Goal: Obtain resource: Download file/media

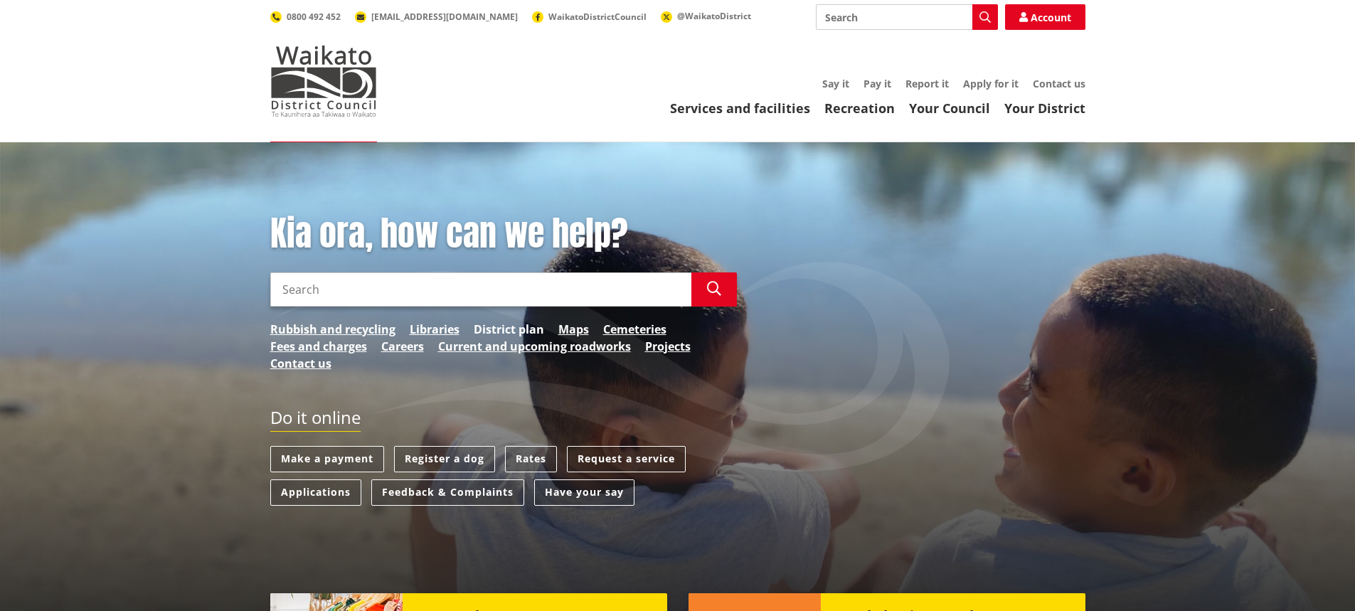
click at [493, 330] on link "District plan" at bounding box center [509, 329] width 70 height 17
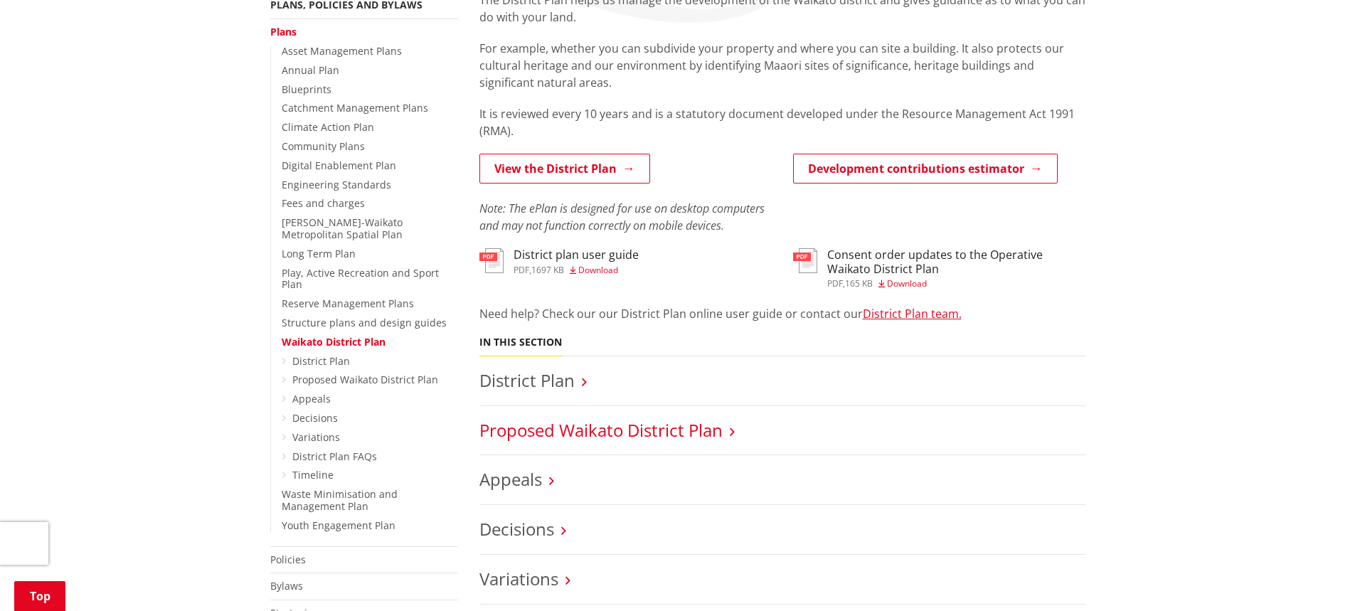
scroll to position [297, 0]
click at [314, 391] on link "Appeals" at bounding box center [311, 398] width 38 height 14
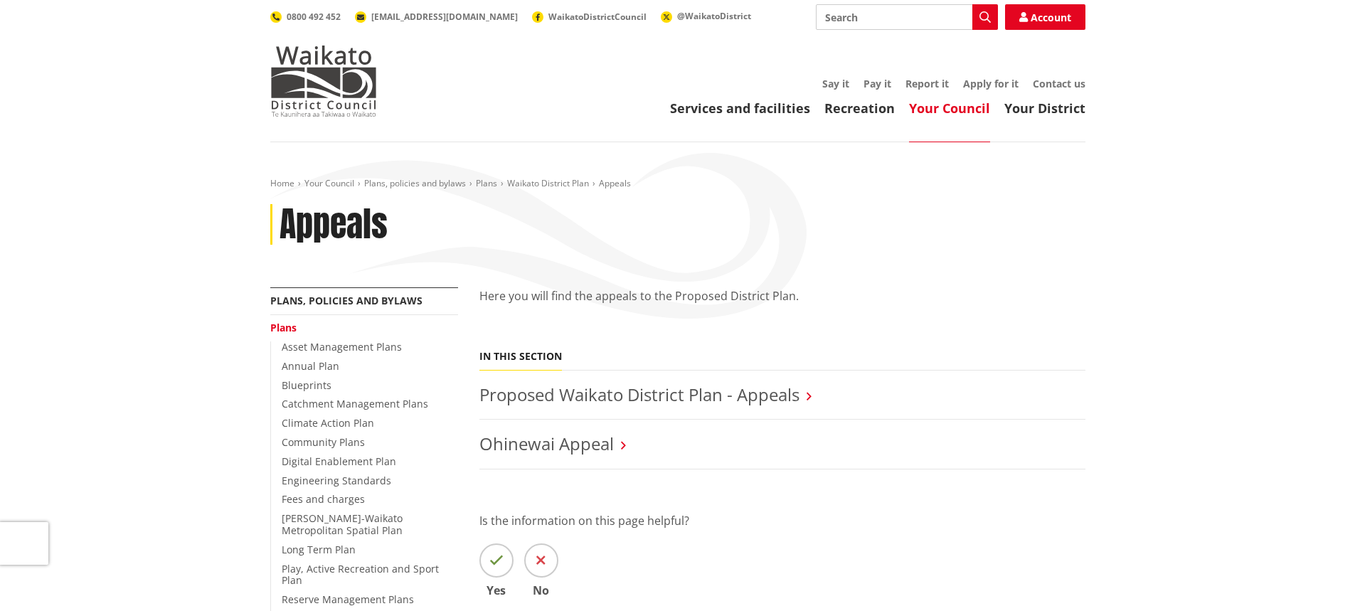
click at [594, 381] on li "Proposed Waikato District Plan - Appeals" at bounding box center [782, 396] width 606 height 50
click at [594, 393] on link "Proposed Waikato District Plan - Appeals" at bounding box center [639, 394] width 320 height 23
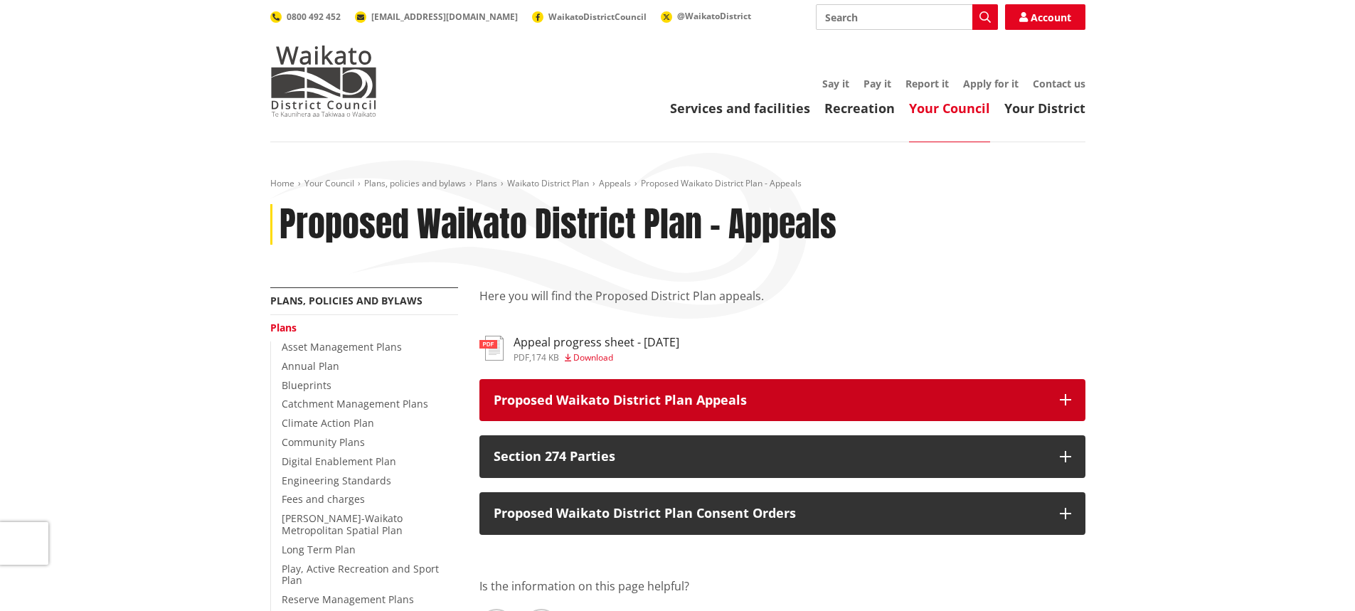
click at [1066, 401] on icon "button" at bounding box center [1065, 399] width 11 height 11
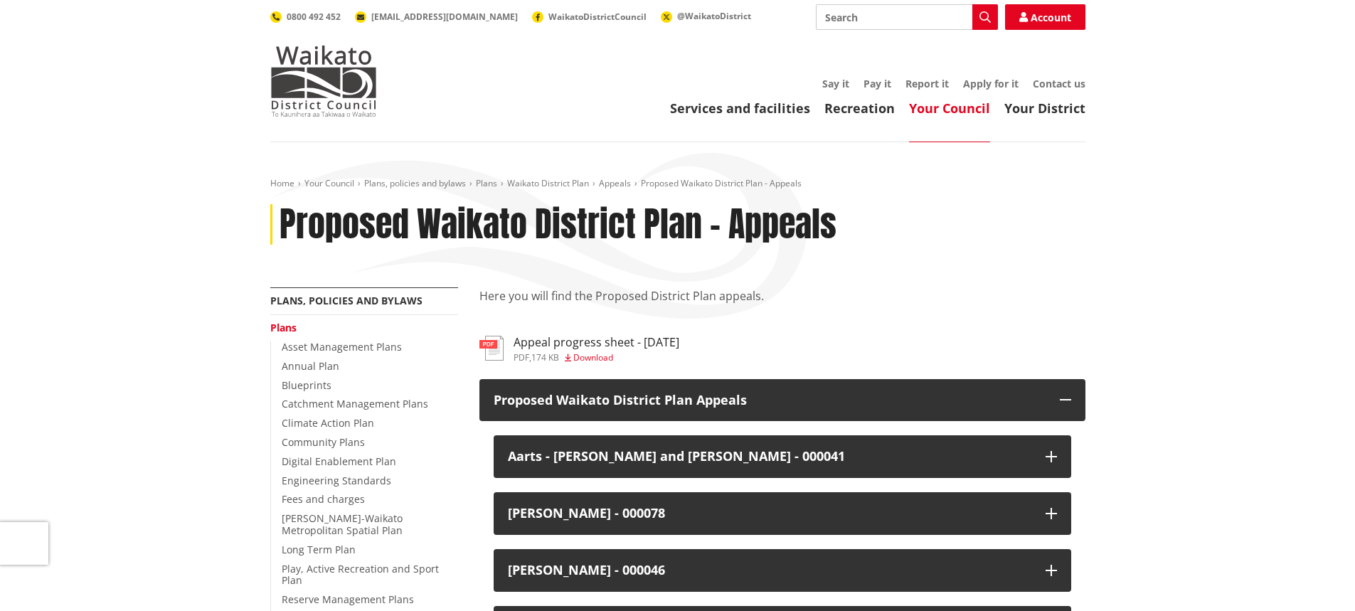
click at [622, 344] on h3 "Appeal progress sheet - [DATE]" at bounding box center [597, 343] width 166 height 14
